Goal: Information Seeking & Learning: Learn about a topic

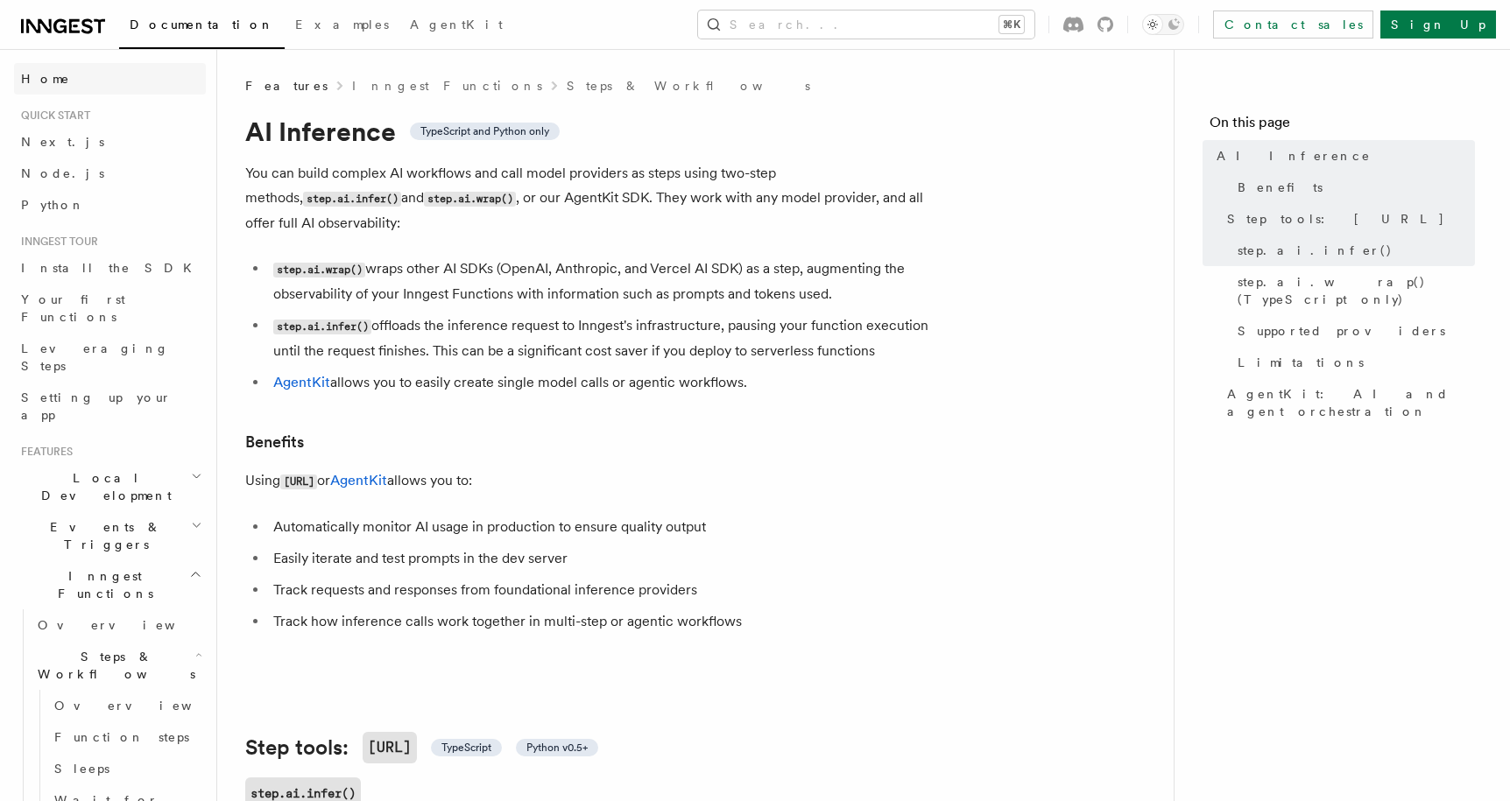
click at [64, 78] on link "Home" at bounding box center [110, 79] width 192 height 32
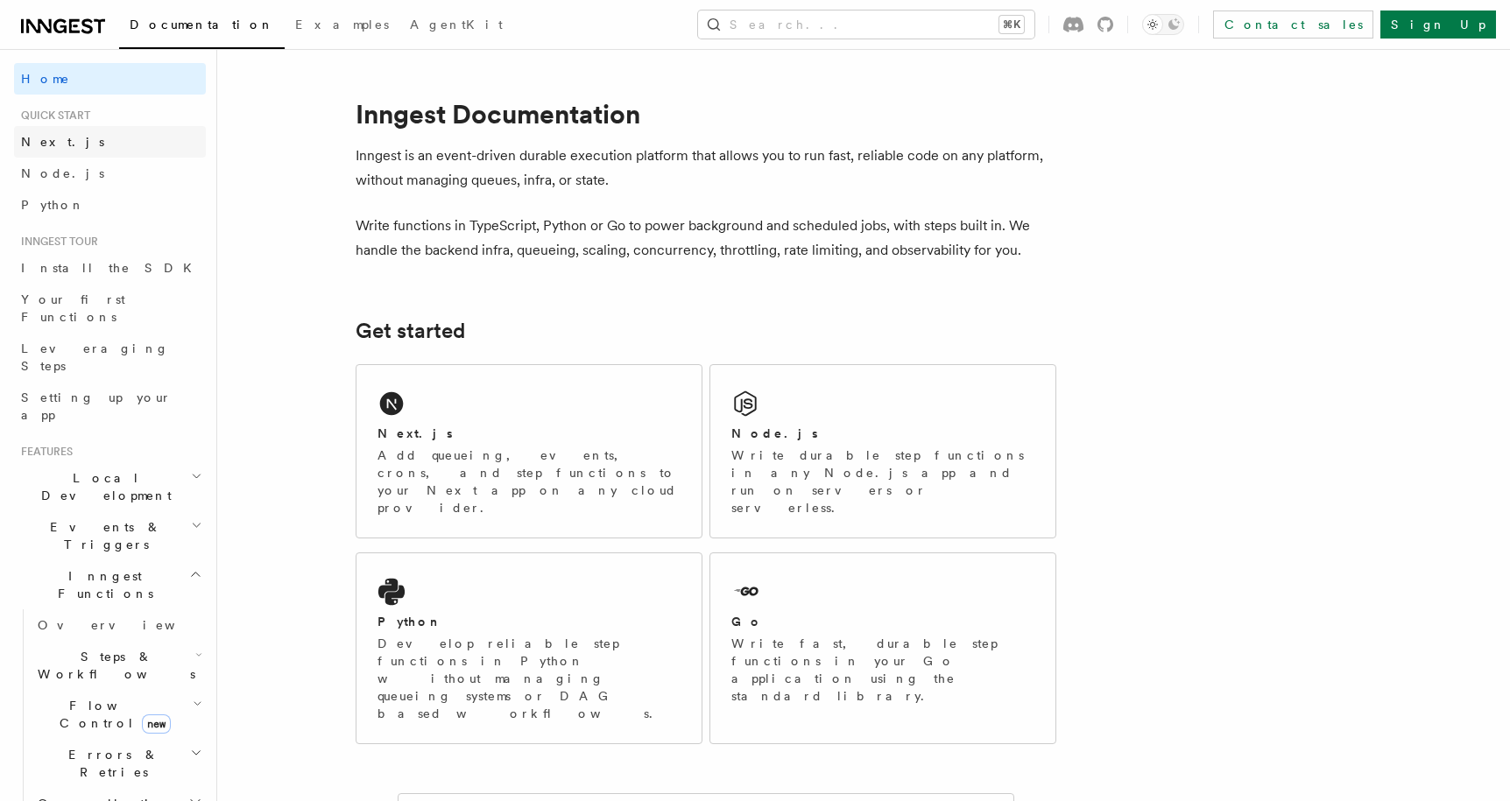
click at [43, 142] on span "Next.js" at bounding box center [62, 142] width 83 height 14
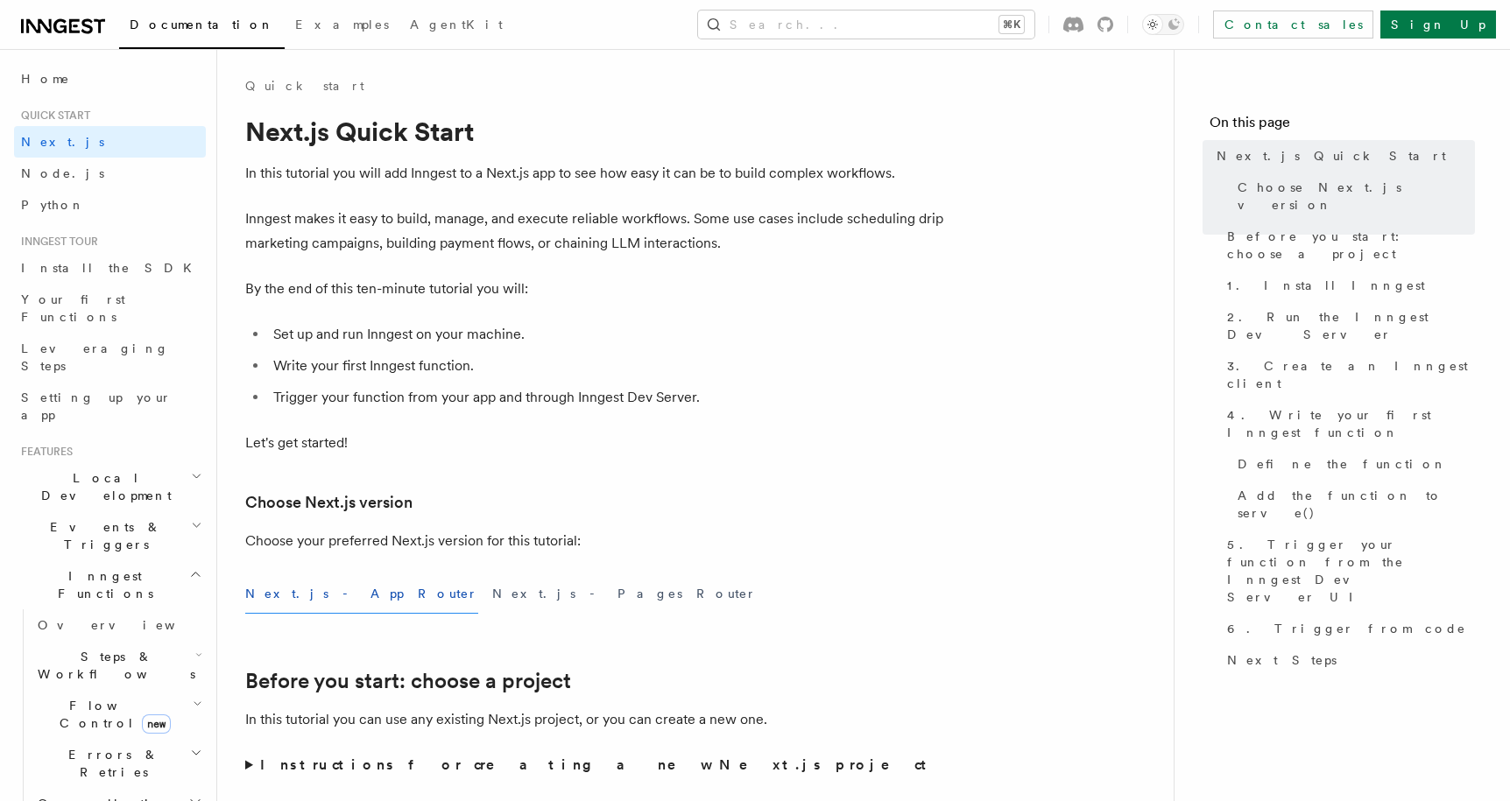
click at [35, 88] on link "Home" at bounding box center [110, 79] width 192 height 32
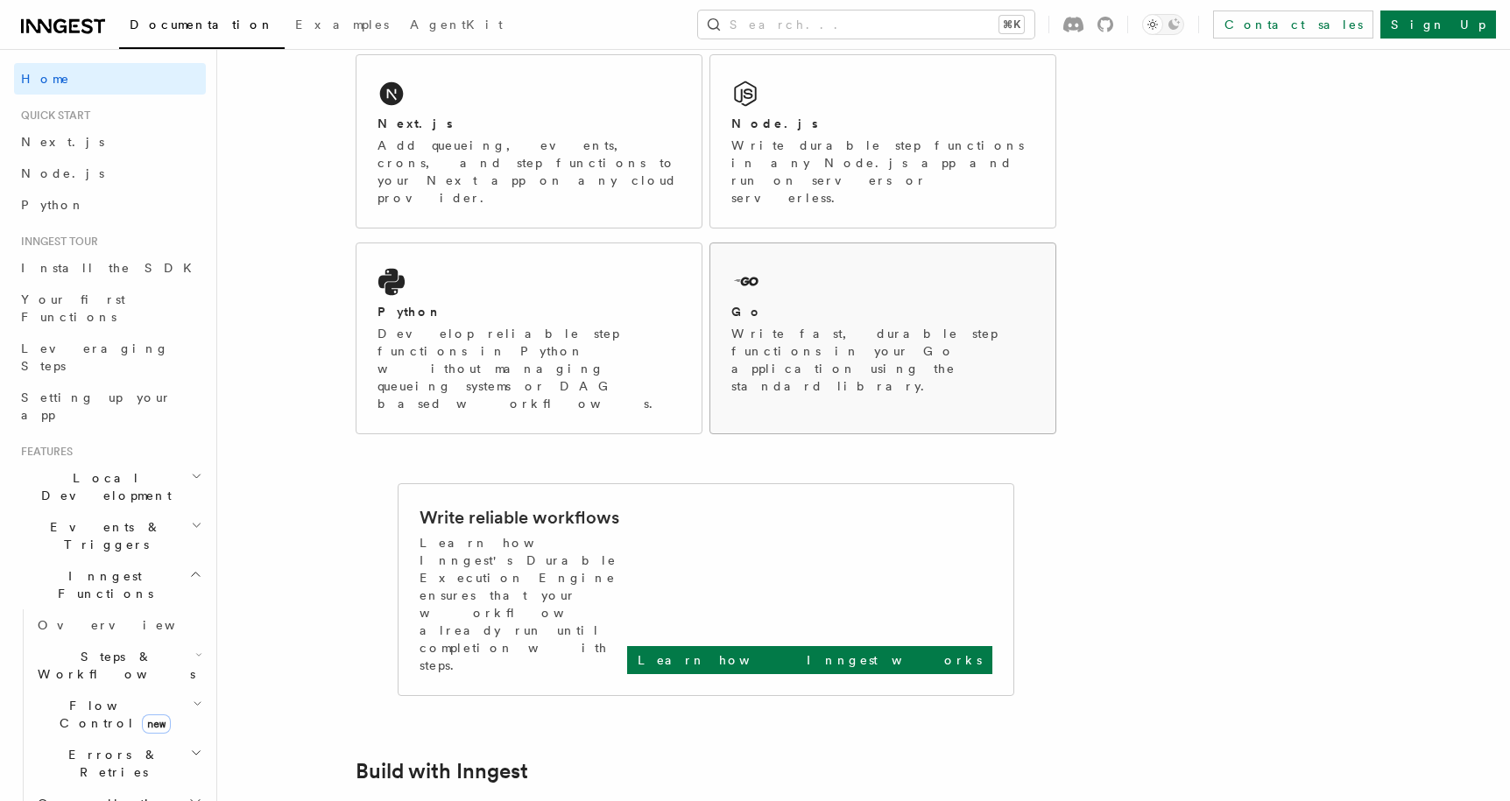
scroll to position [331, 0]
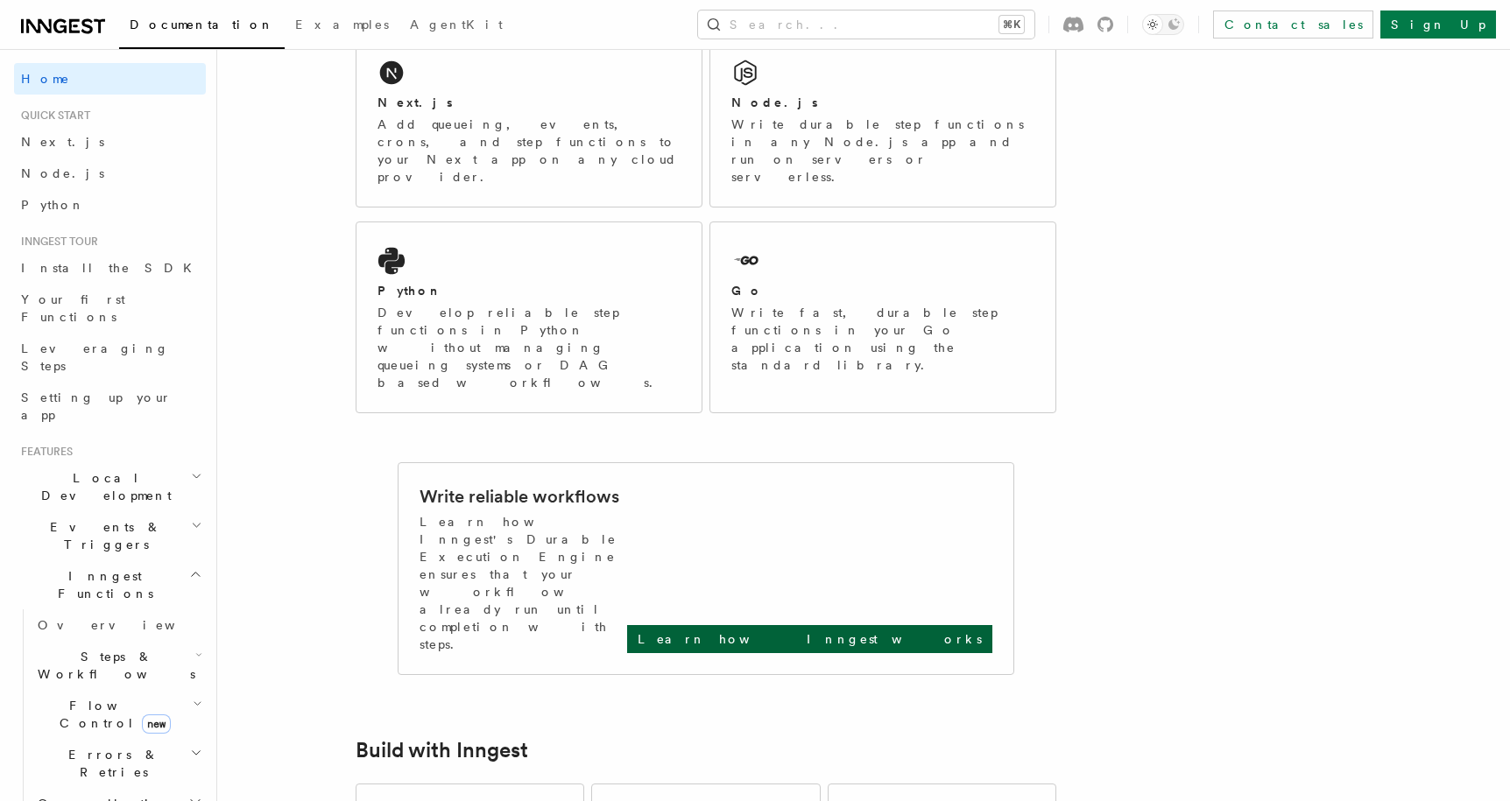
click at [895, 630] on p "Learn how Inngest works" at bounding box center [809, 639] width 344 height 18
